Goal: Task Accomplishment & Management: Manage account settings

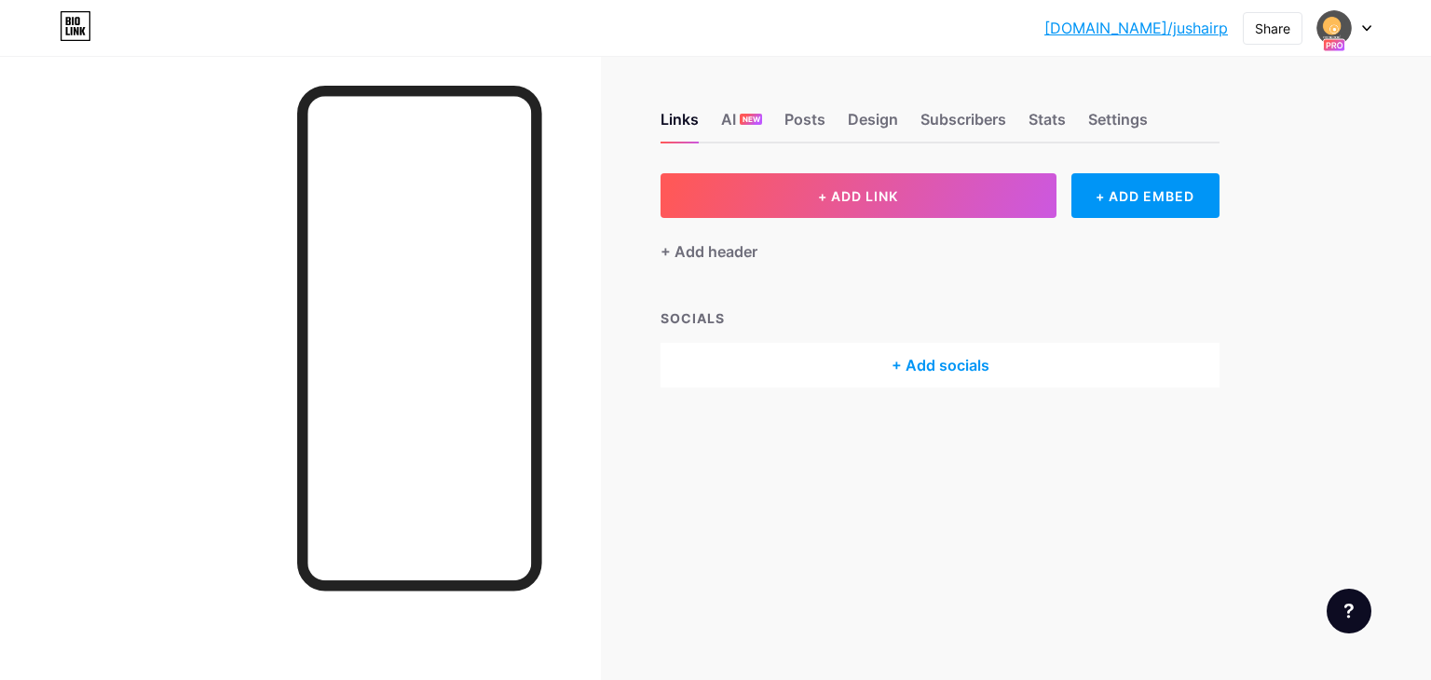
click at [1368, 23] on div at bounding box center [1345, 28] width 54 height 34
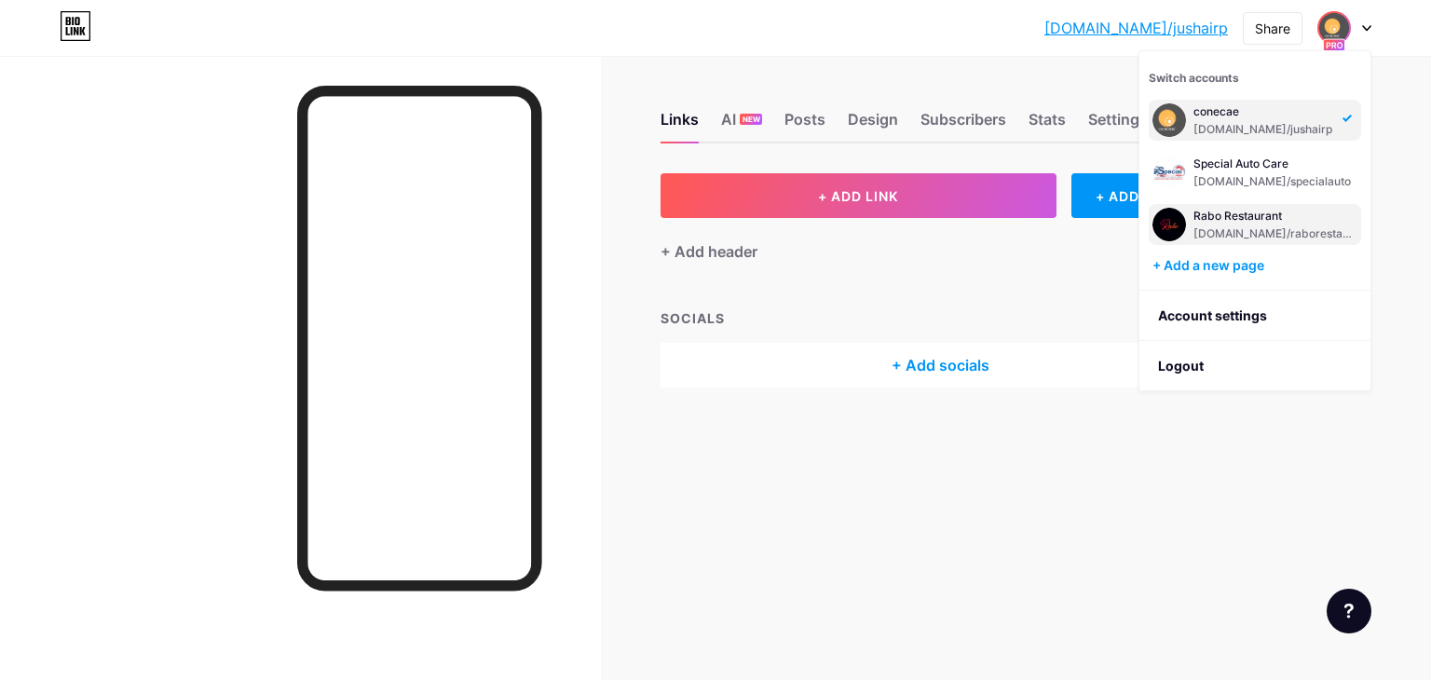
click at [1223, 231] on div "[DOMAIN_NAME]/raborestaurant" at bounding box center [1276, 233] width 164 height 15
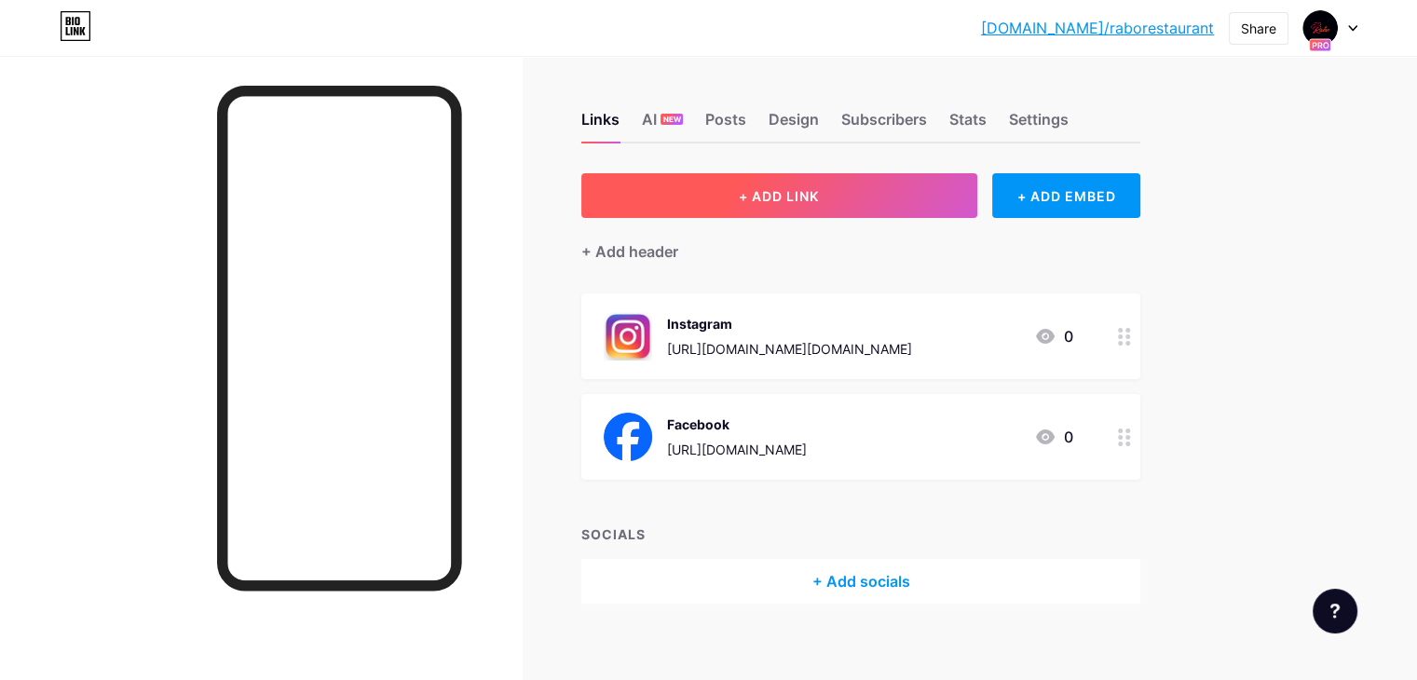
click at [939, 197] on button "+ ADD LINK" at bounding box center [779, 195] width 396 height 45
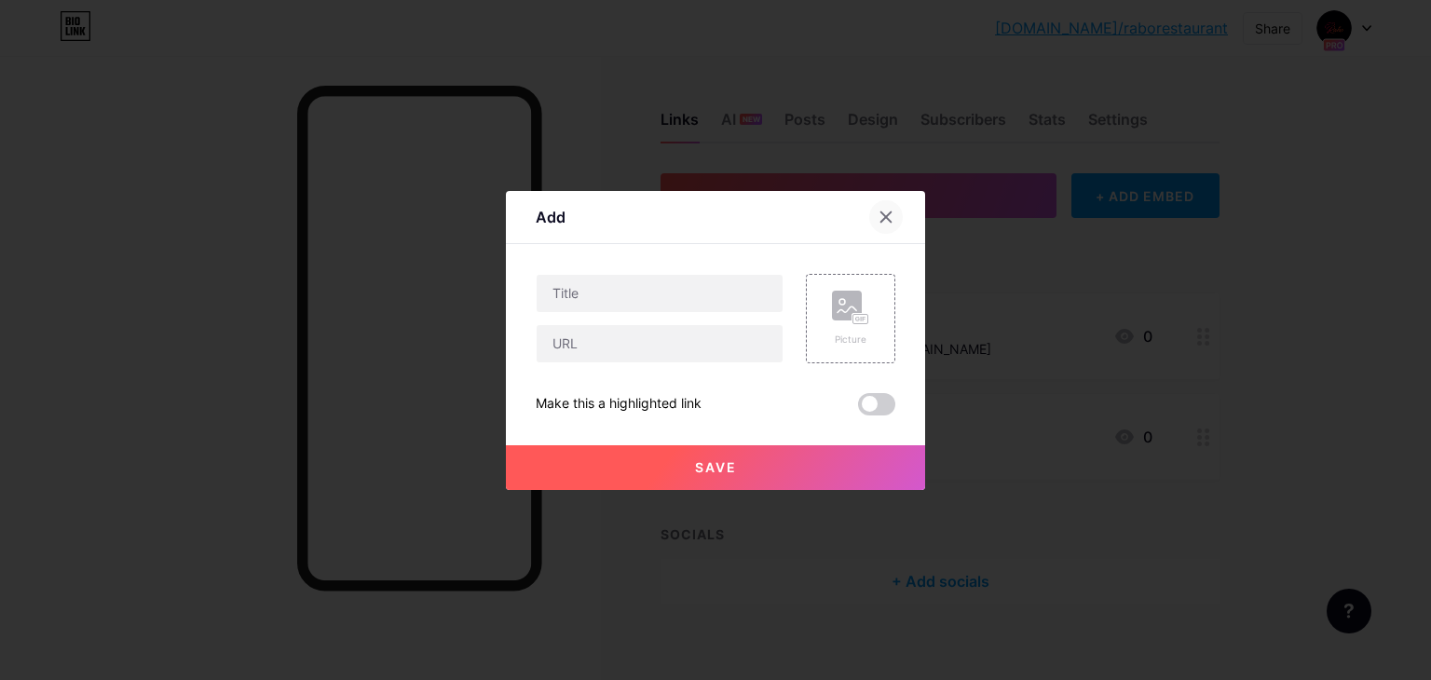
click at [890, 217] on icon at bounding box center [886, 217] width 15 height 15
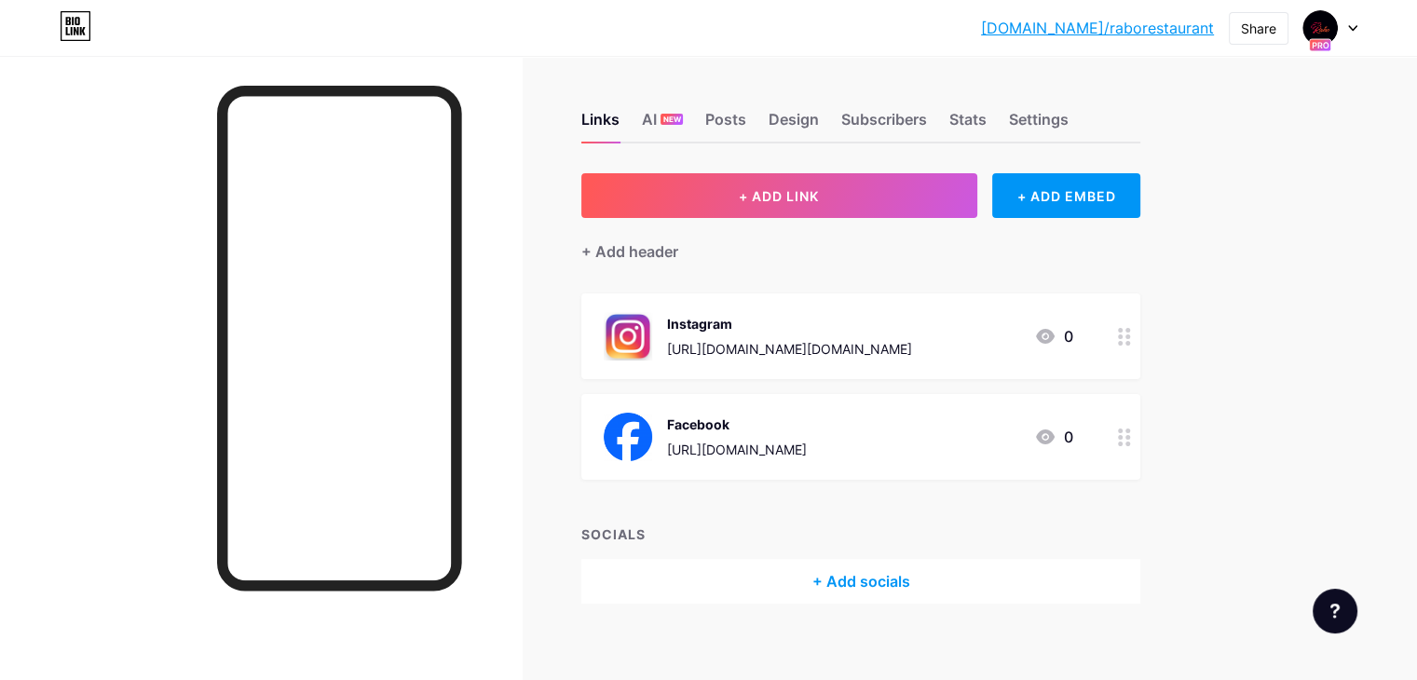
click at [1345, 26] on div at bounding box center [1331, 28] width 54 height 34
click at [1353, 29] on icon at bounding box center [1352, 28] width 7 height 5
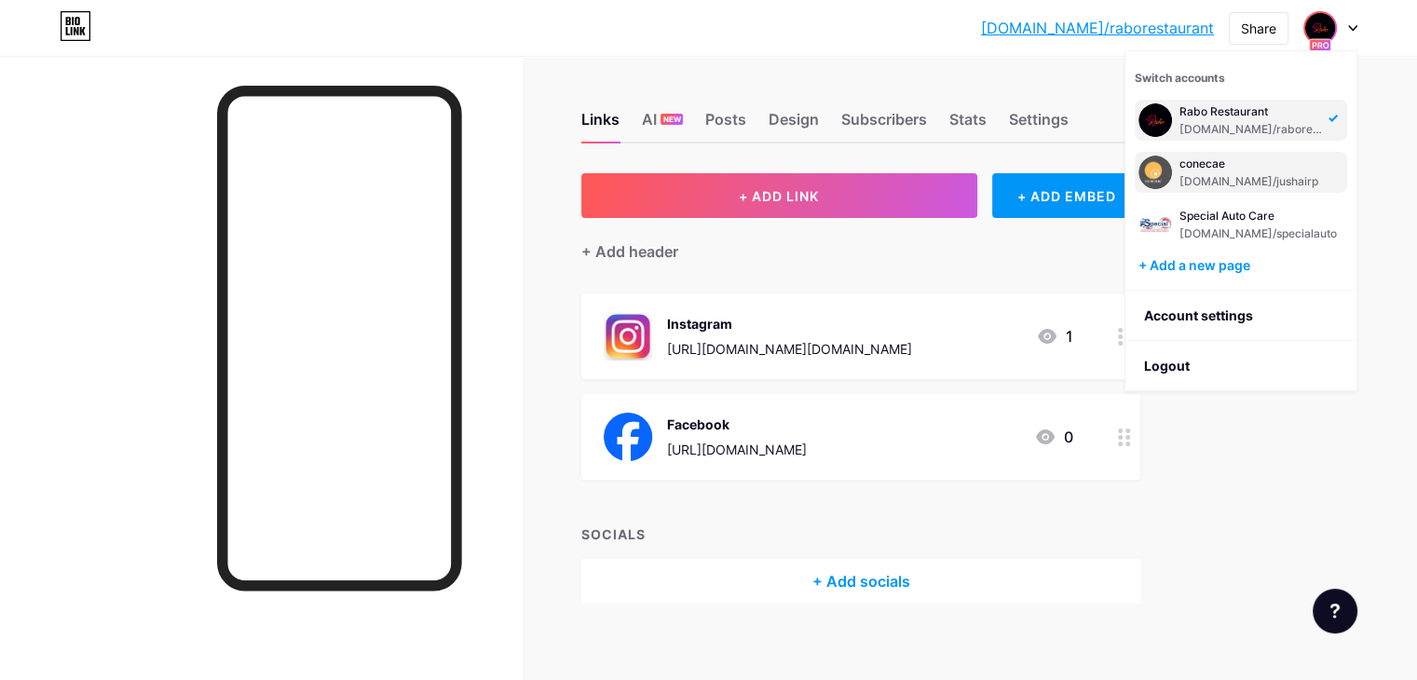
click at [1214, 174] on div "[DOMAIN_NAME]/jushairp" at bounding box center [1249, 181] width 139 height 15
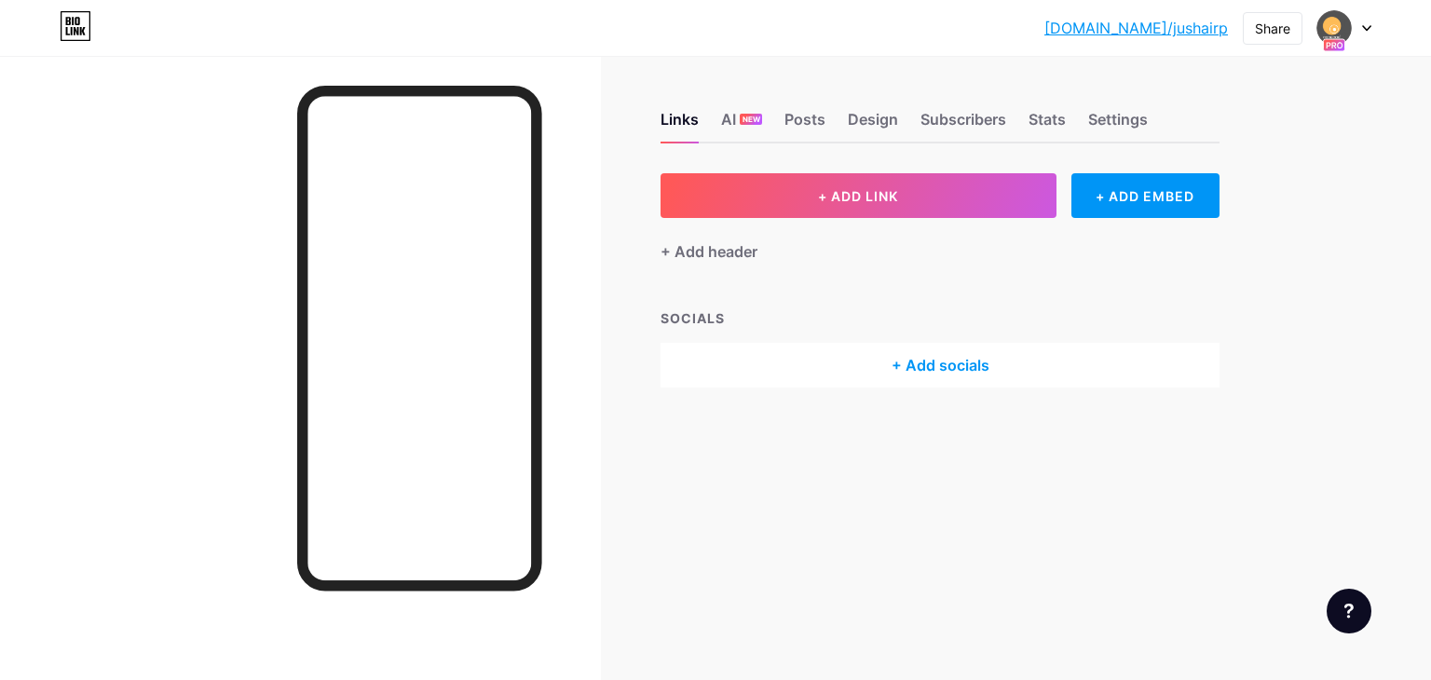
click at [1365, 21] on div at bounding box center [1345, 28] width 54 height 34
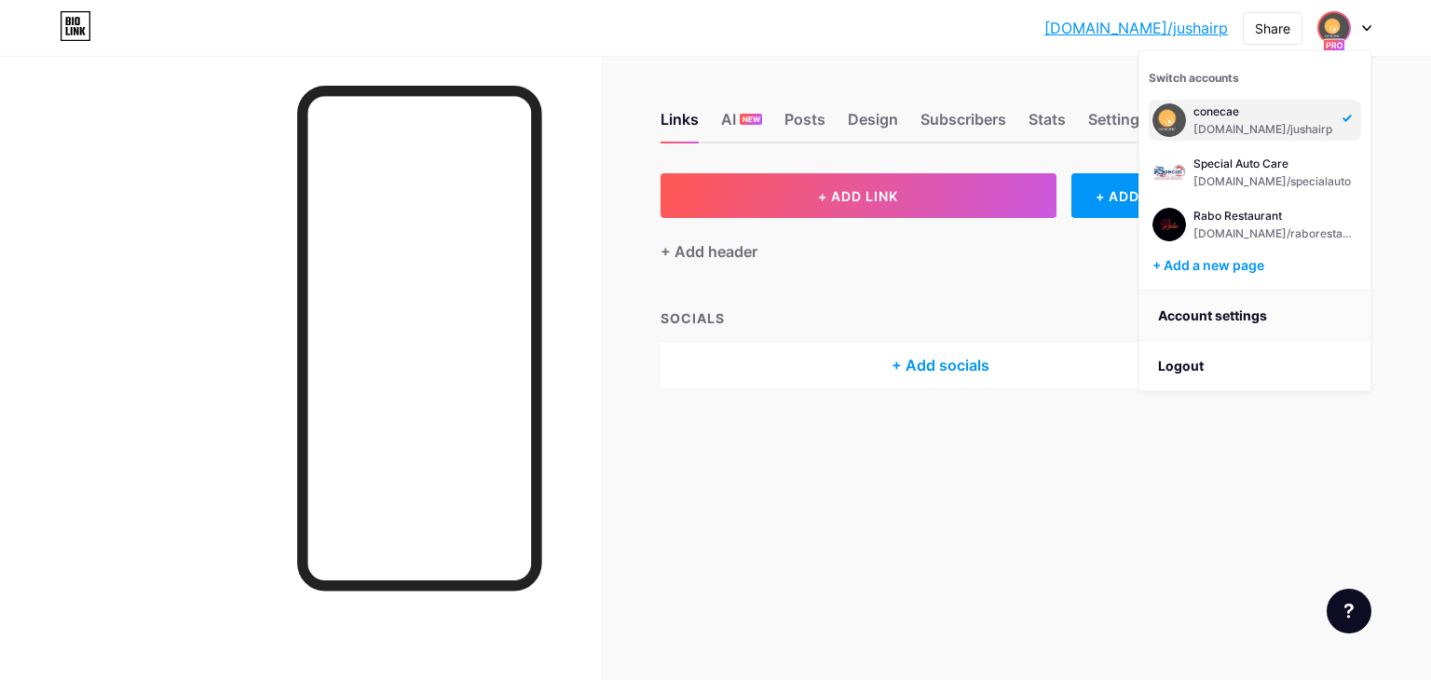
click at [1196, 321] on link "Account settings" at bounding box center [1255, 316] width 231 height 50
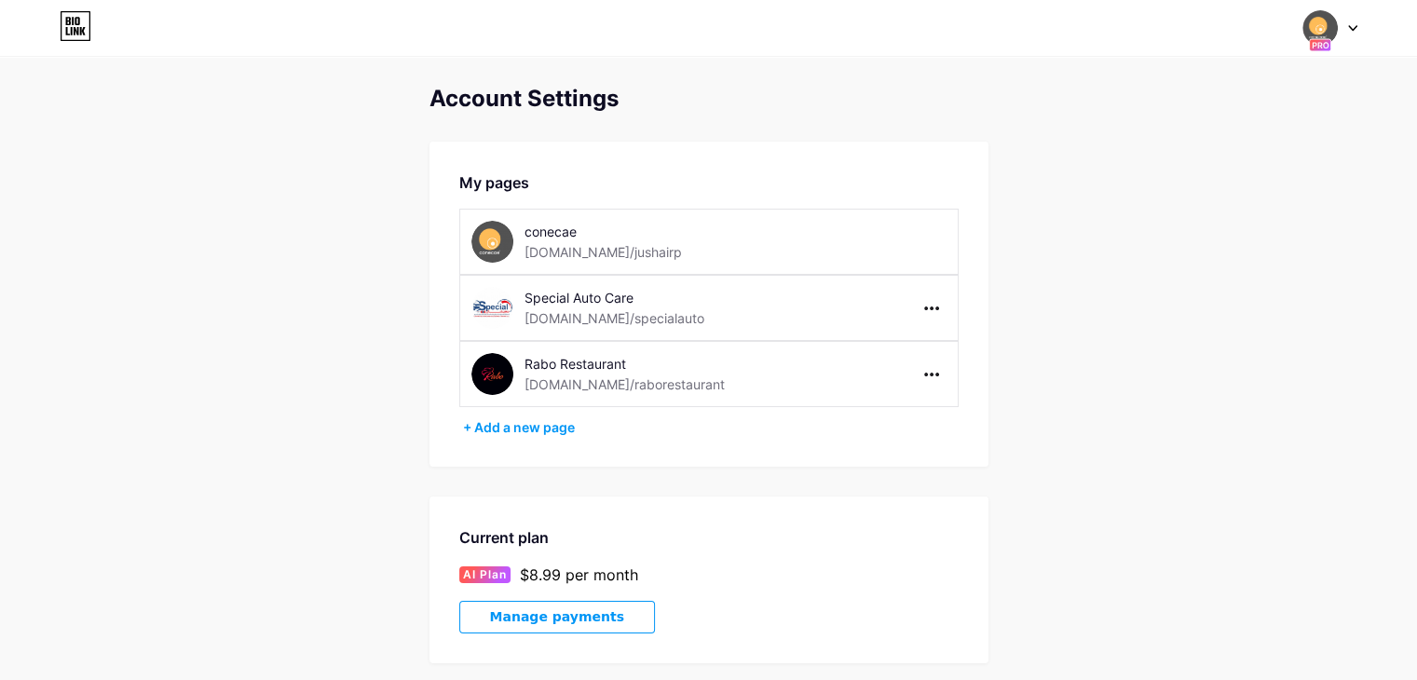
click at [1358, 33] on div "Switch accounts conecae bio.link/jushairp Special Auto Care bio.link/specialaut…" at bounding box center [708, 28] width 1417 height 34
click at [1353, 25] on icon at bounding box center [1352, 28] width 9 height 7
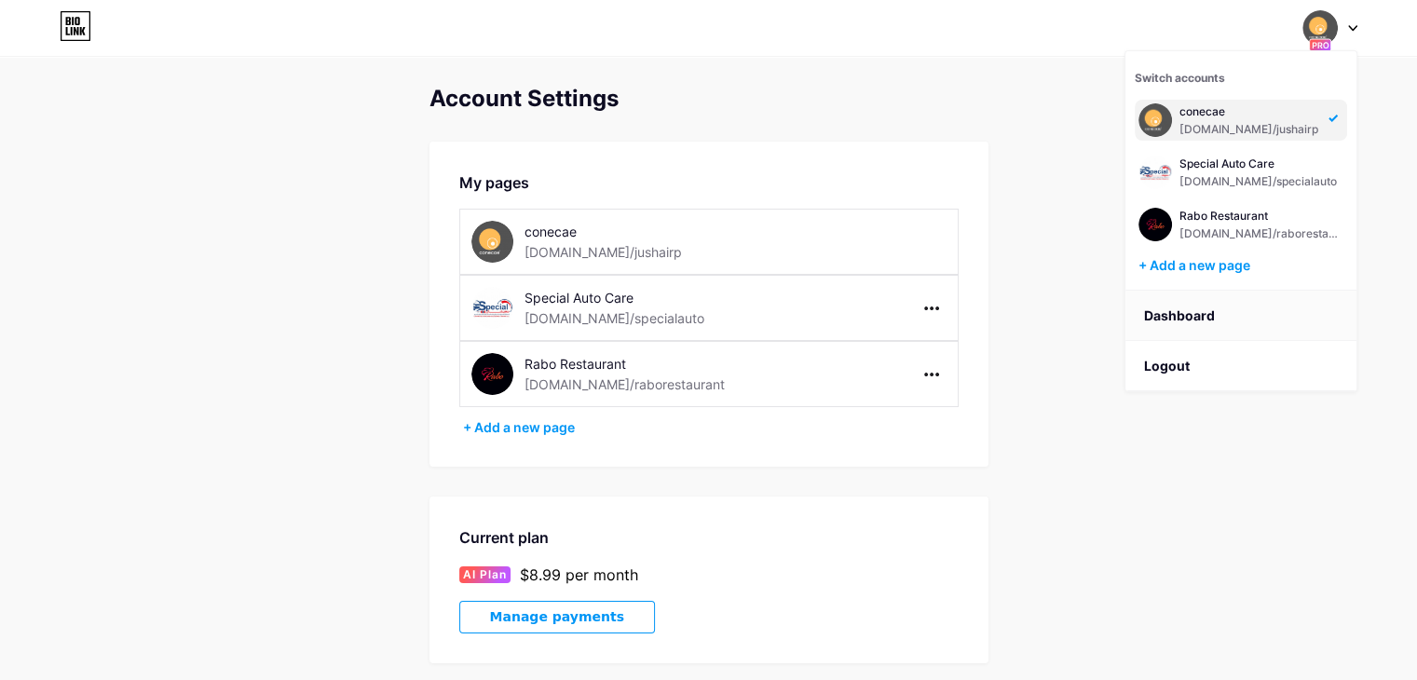
click at [1182, 314] on link "Dashboard" at bounding box center [1241, 316] width 231 height 50
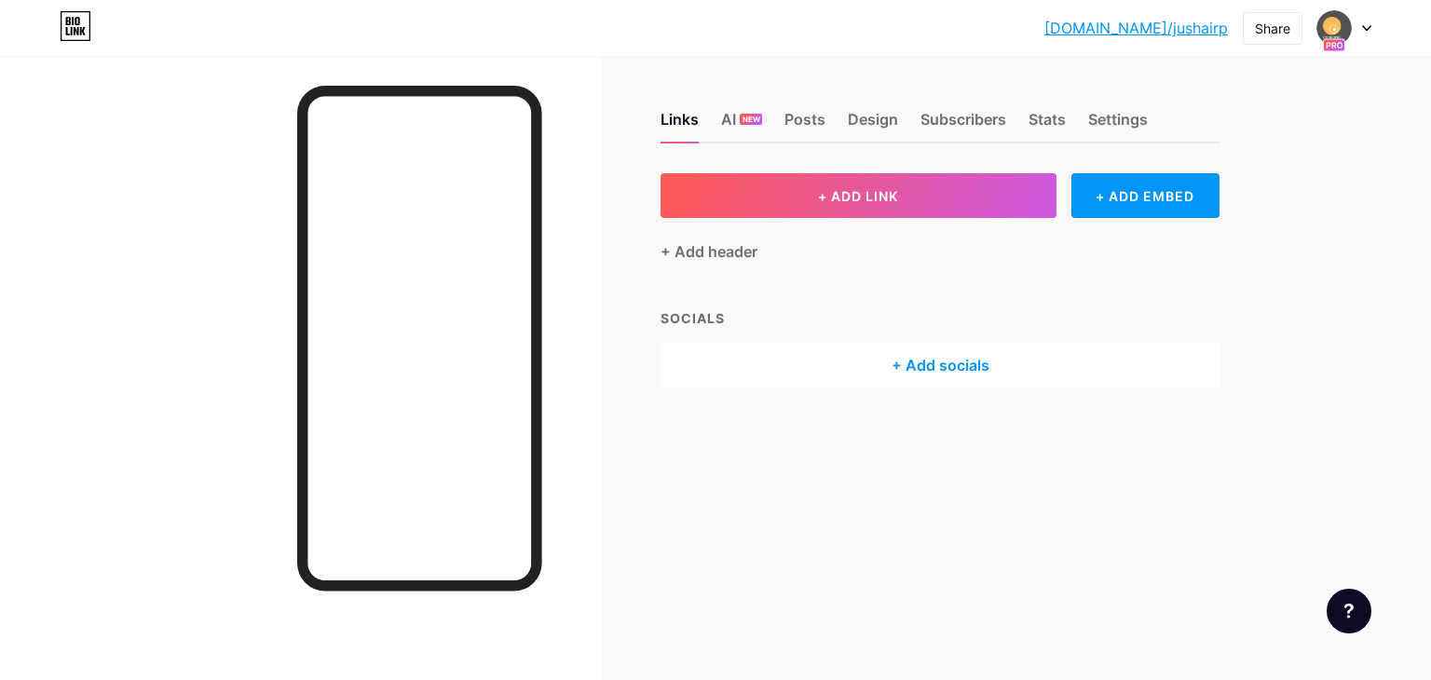
click at [1365, 25] on icon at bounding box center [1366, 28] width 9 height 7
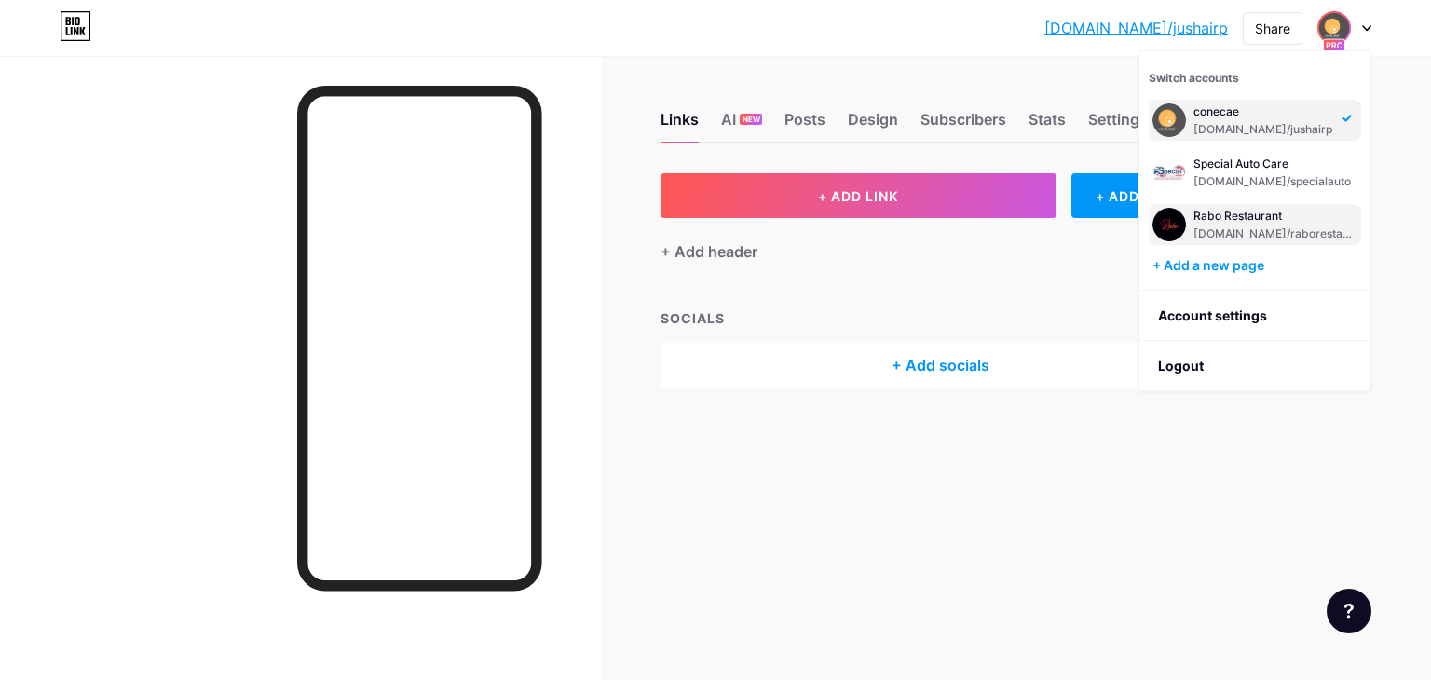
click at [1205, 238] on div "[DOMAIN_NAME]/raborestaurant" at bounding box center [1276, 233] width 164 height 15
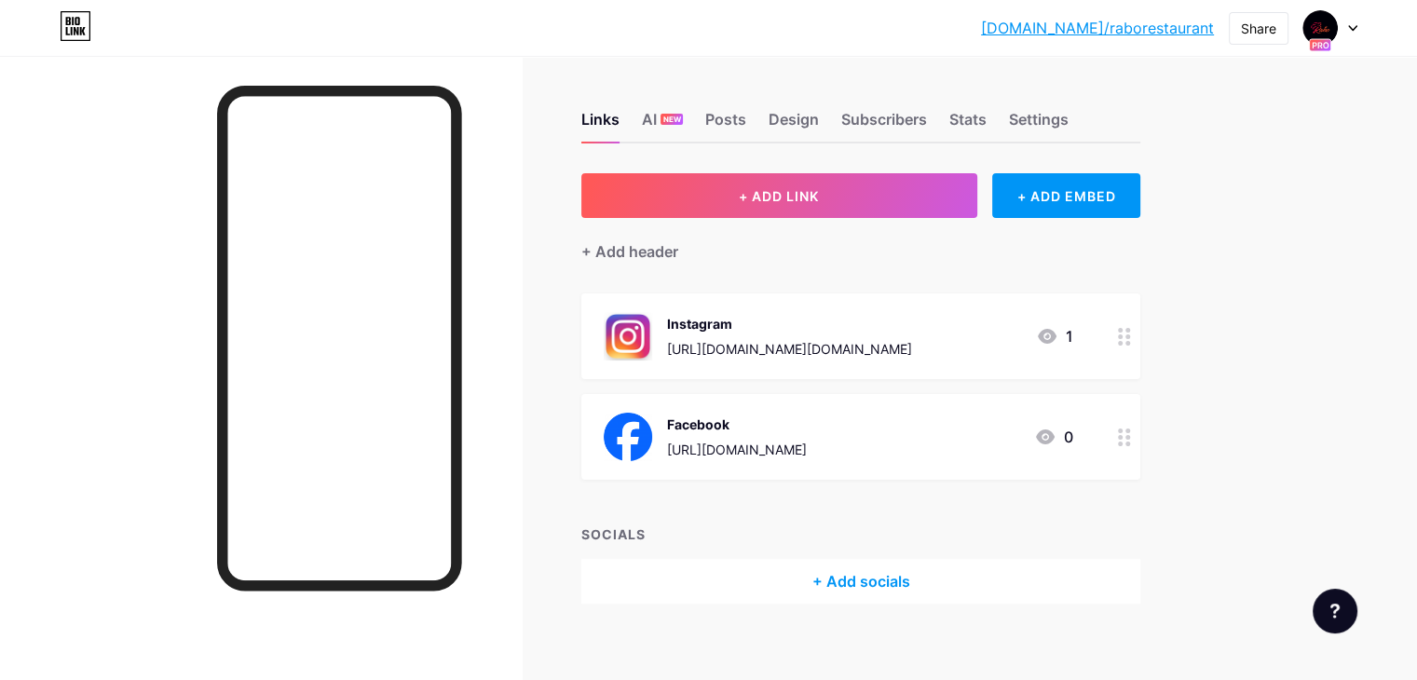
click at [927, 581] on div "+ Add socials" at bounding box center [860, 581] width 559 height 45
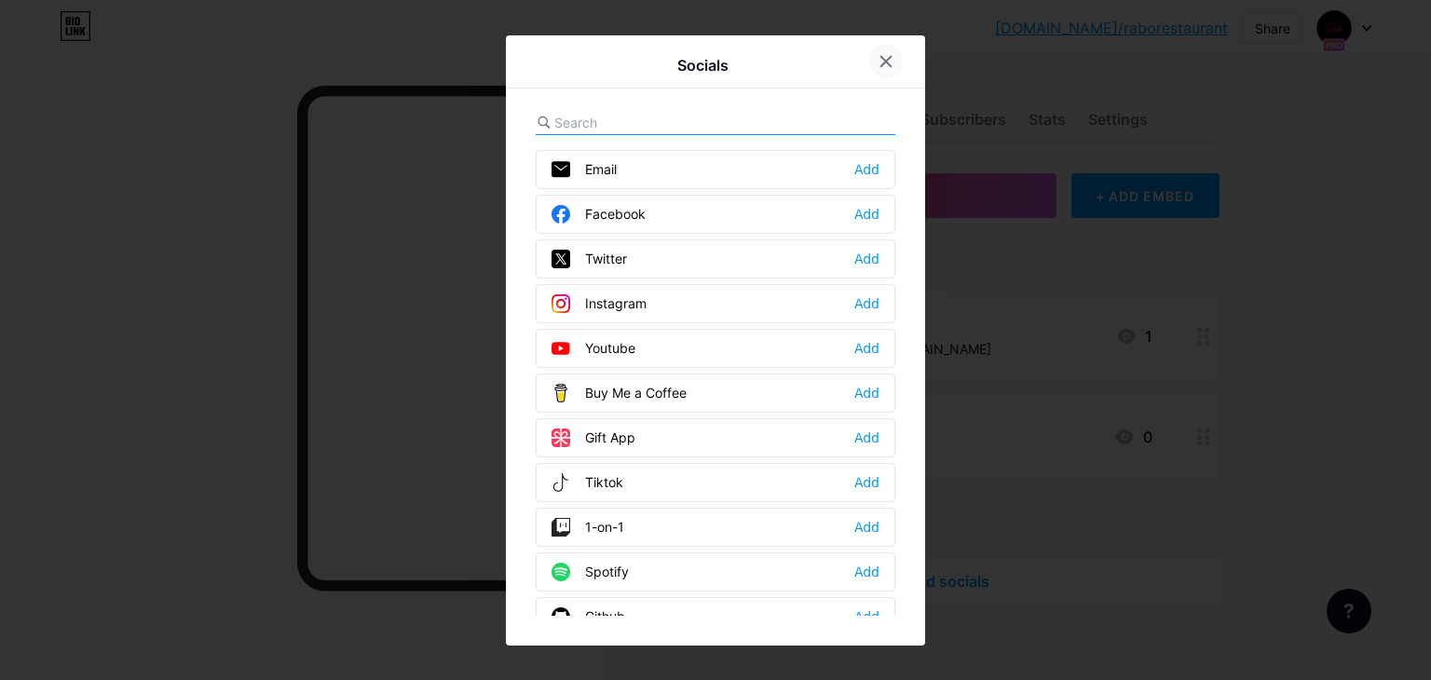
click at [887, 61] on icon at bounding box center [887, 61] width 10 height 10
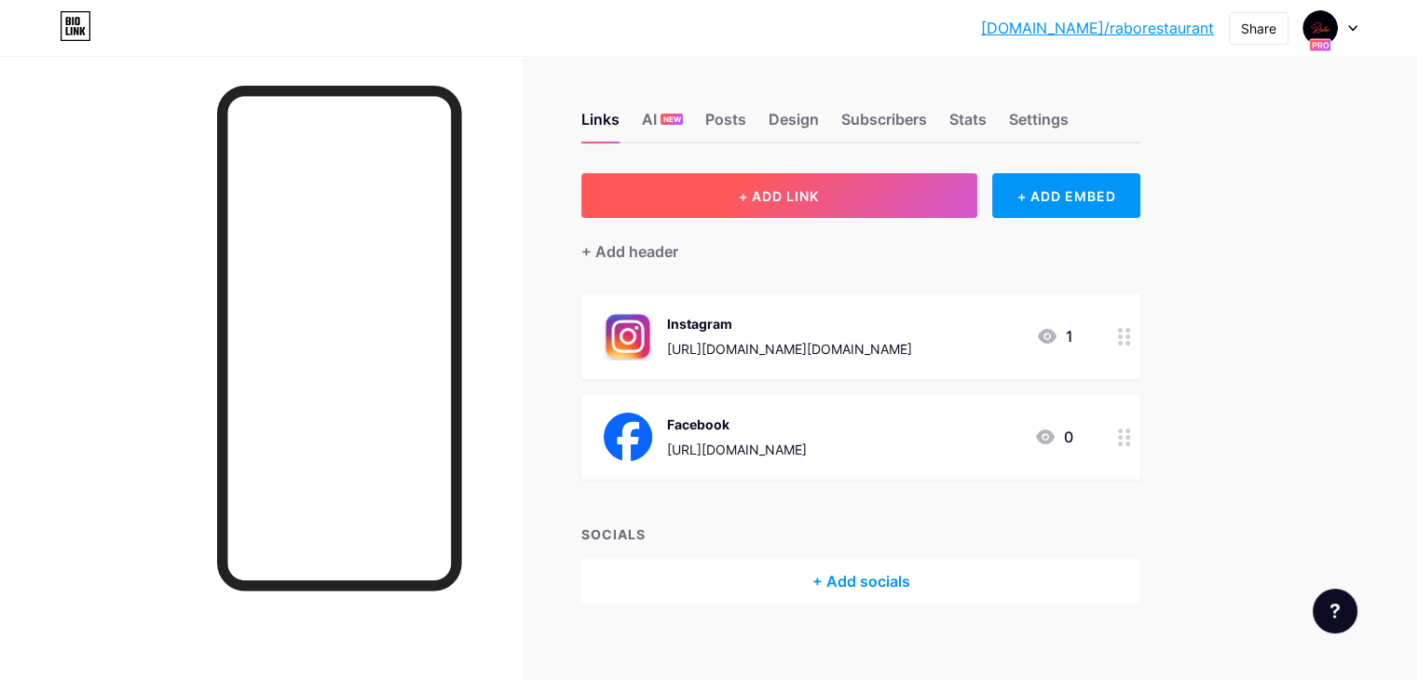
click at [934, 204] on button "+ ADD LINK" at bounding box center [779, 195] width 396 height 45
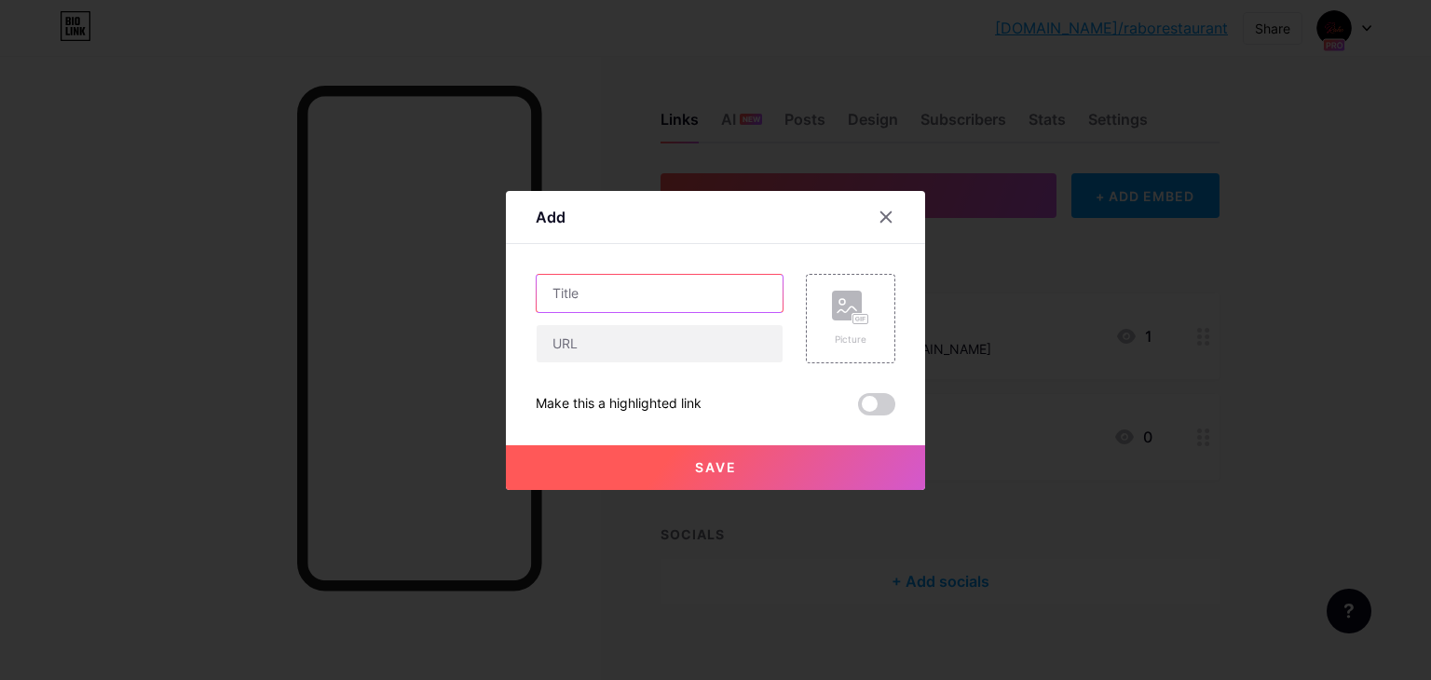
click at [730, 302] on input "text" at bounding box center [660, 293] width 246 height 37
type input "t"
type input "Tiktok"
click at [595, 346] on input "text" at bounding box center [660, 343] width 246 height 37
paste input "[URL][EMAIL_ADDRESS][DOMAIN_NAME][DOMAIN_NAME]"
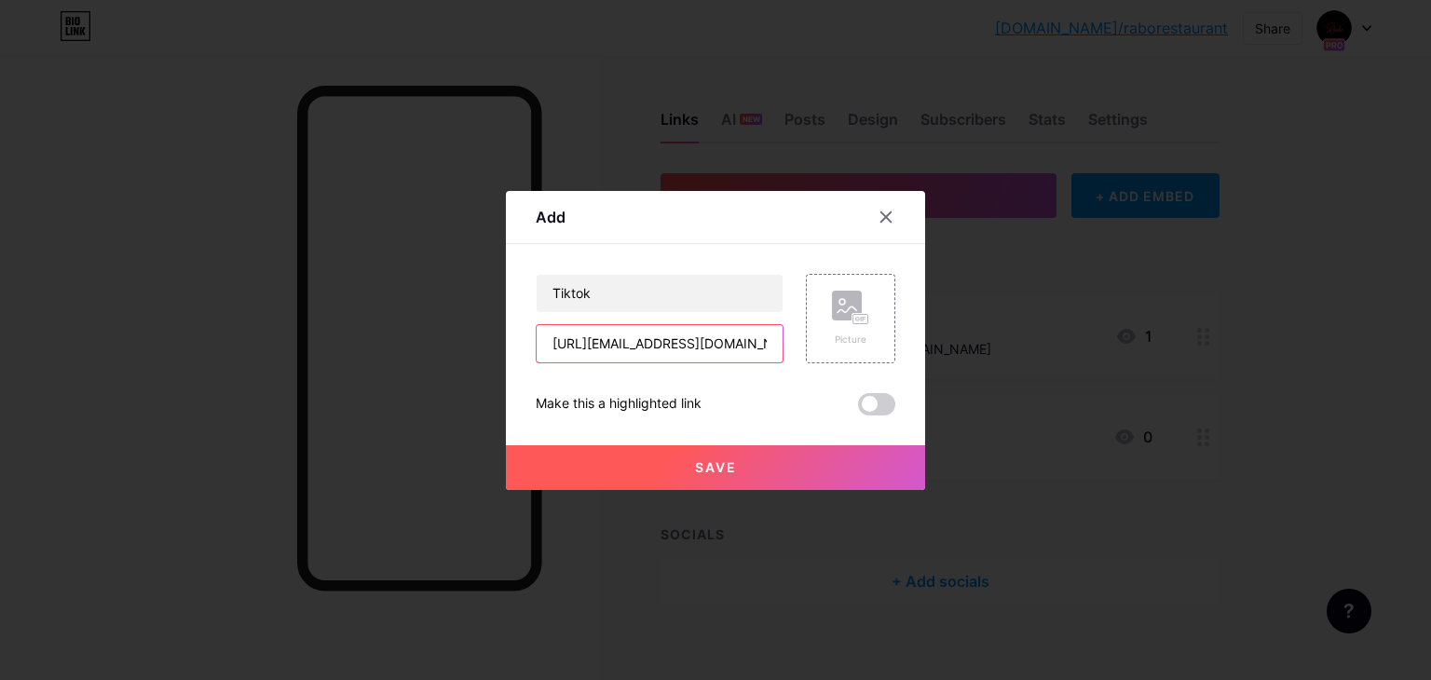
scroll to position [0, 204]
type input "[URL][EMAIL_ADDRESS][DOMAIN_NAME][DOMAIN_NAME]"
click at [868, 314] on rect at bounding box center [861, 318] width 17 height 11
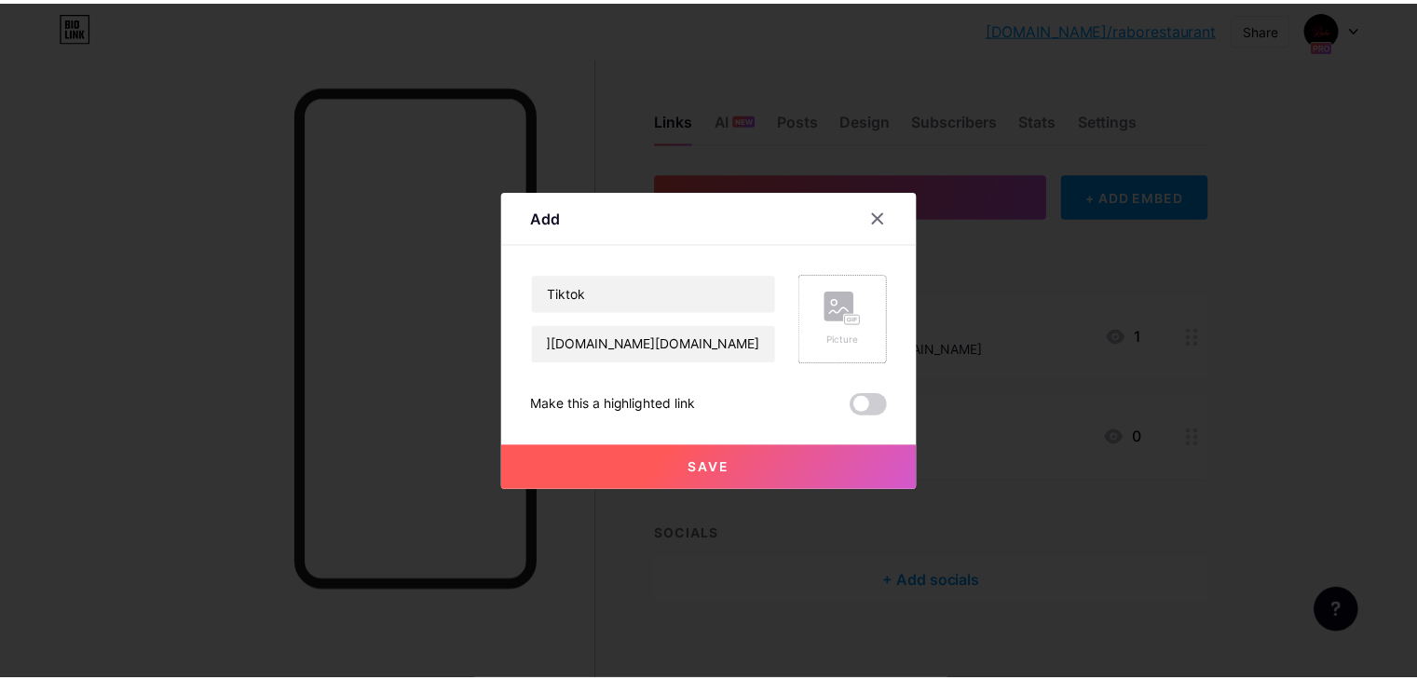
scroll to position [0, 0]
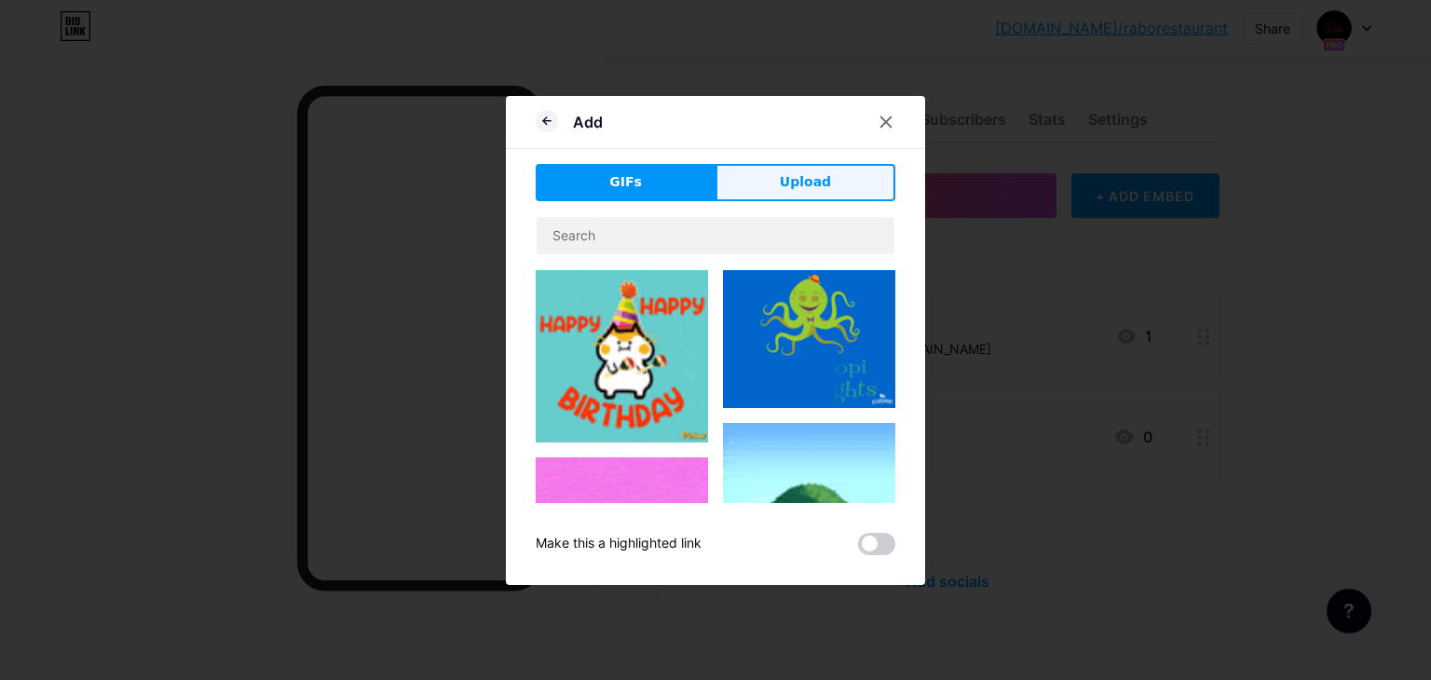
click at [834, 170] on button "Upload" at bounding box center [806, 182] width 180 height 37
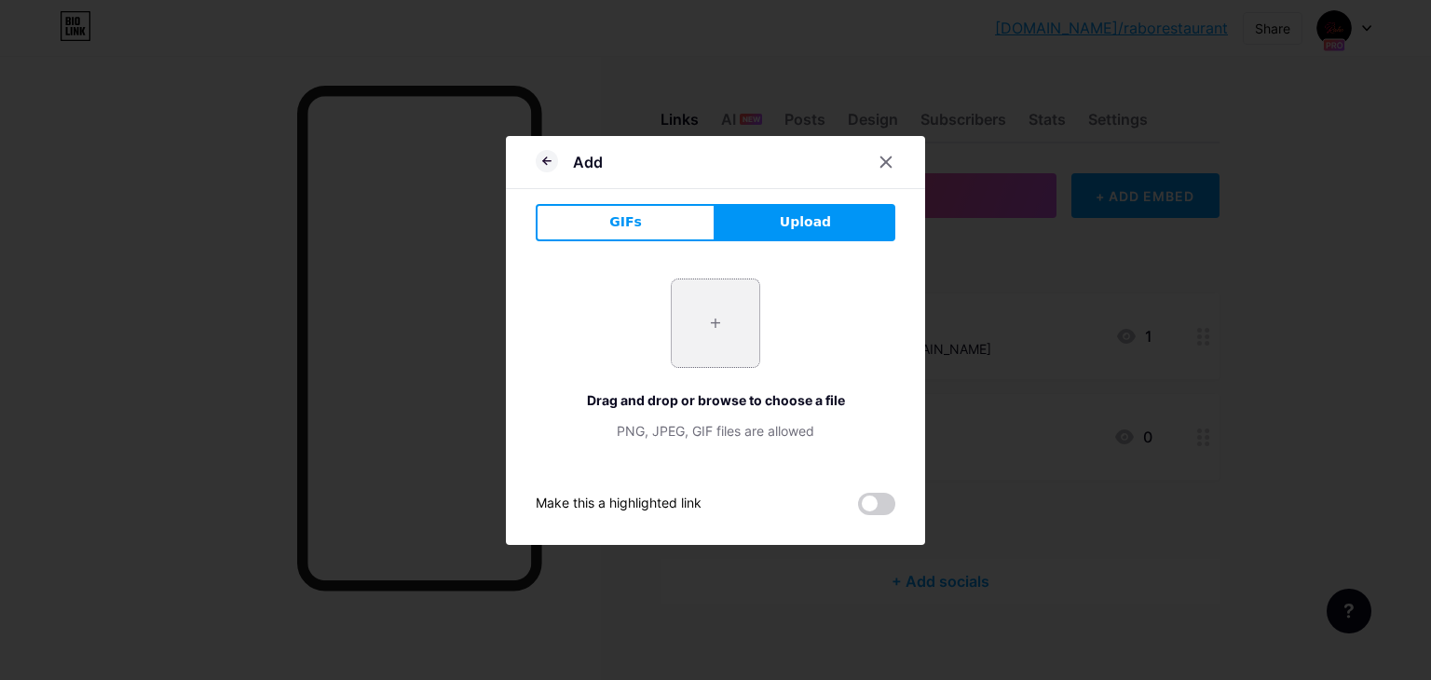
click at [733, 347] on input "file" at bounding box center [716, 324] width 88 height 88
type input "C:\fakepath\tiktok.png"
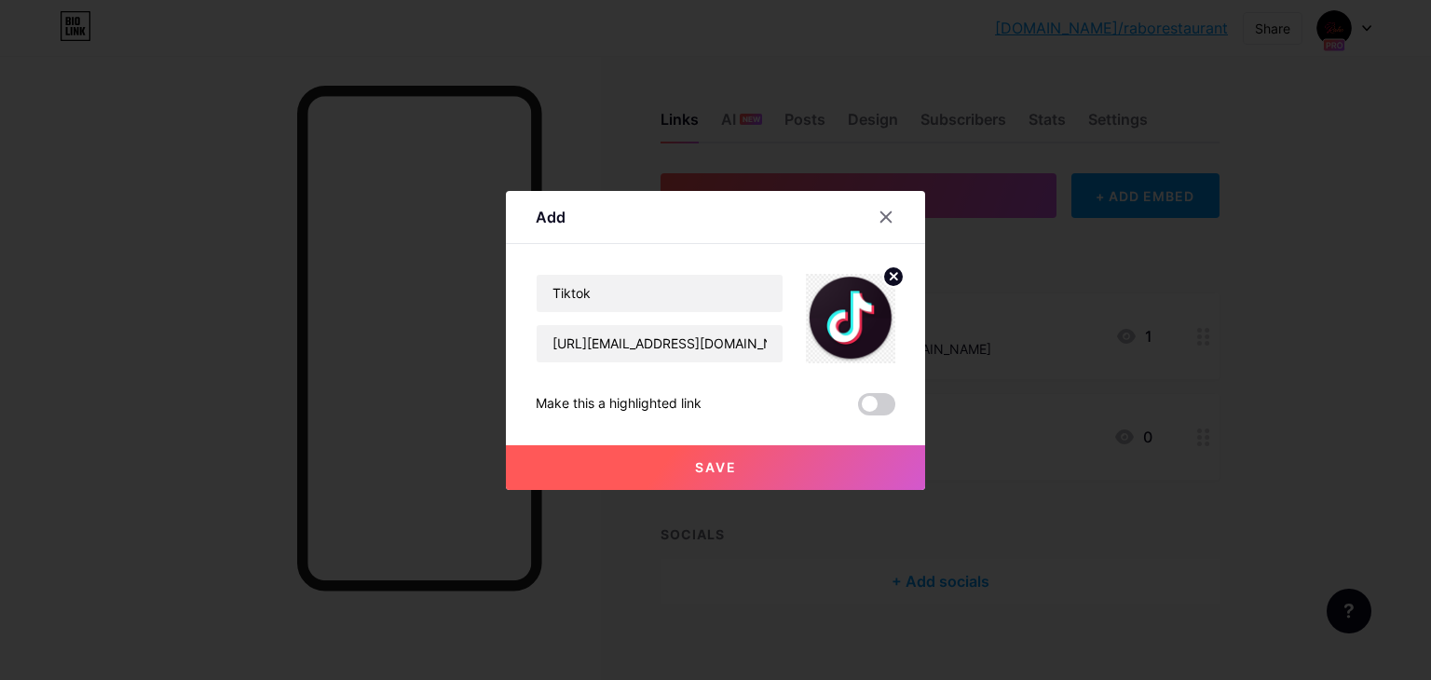
click at [728, 468] on span "Save" at bounding box center [716, 467] width 42 height 16
